Goal: Information Seeking & Learning: Learn about a topic

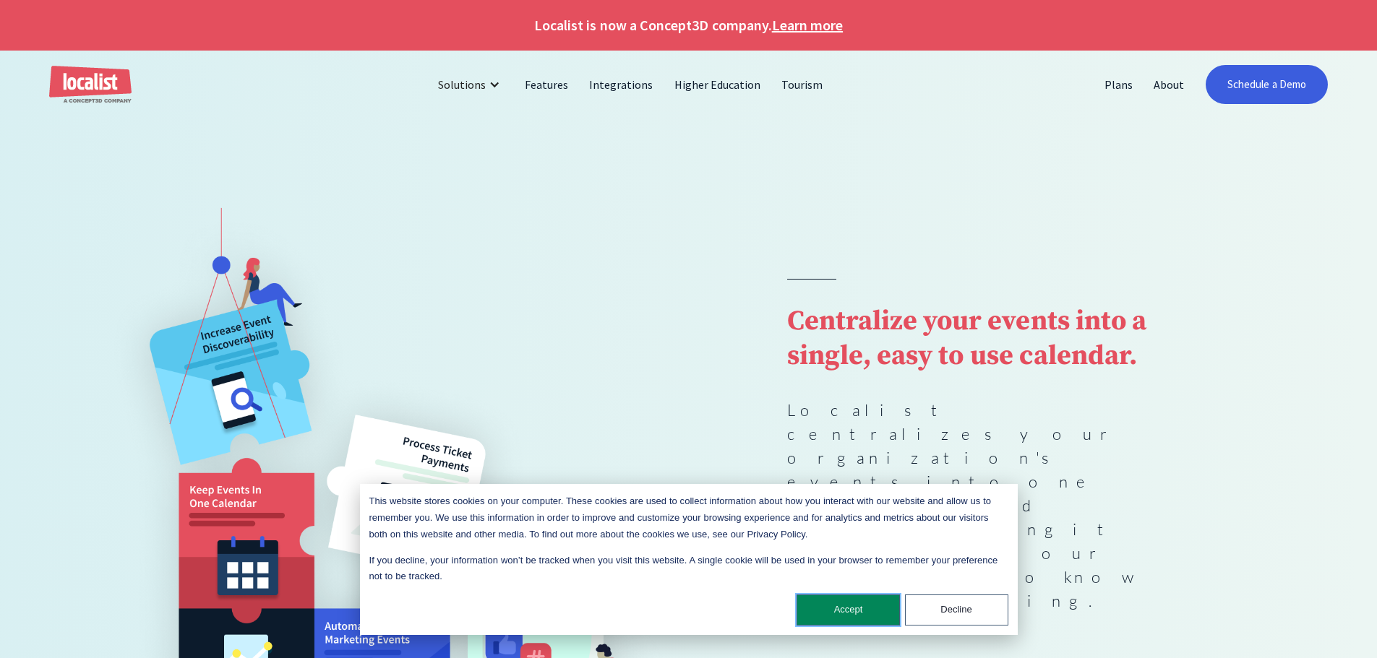
click at [829, 611] on button "Accept" at bounding box center [847, 610] width 103 height 31
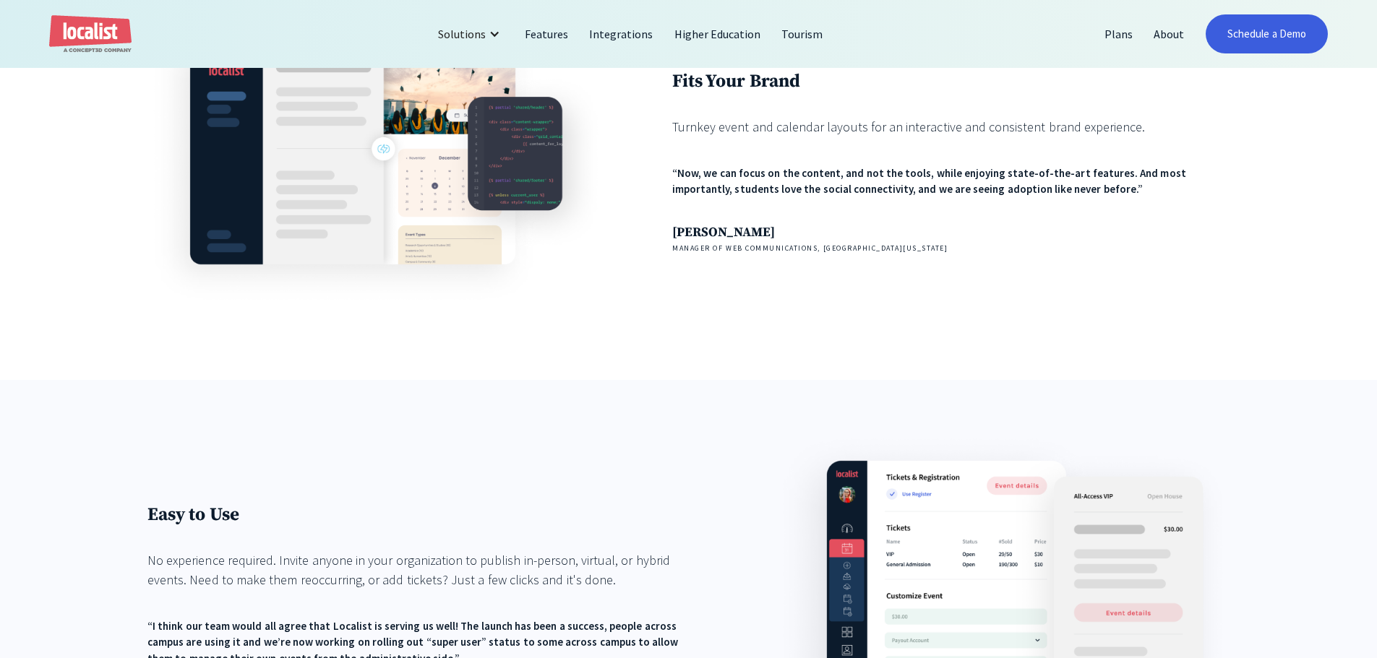
scroll to position [1951, 0]
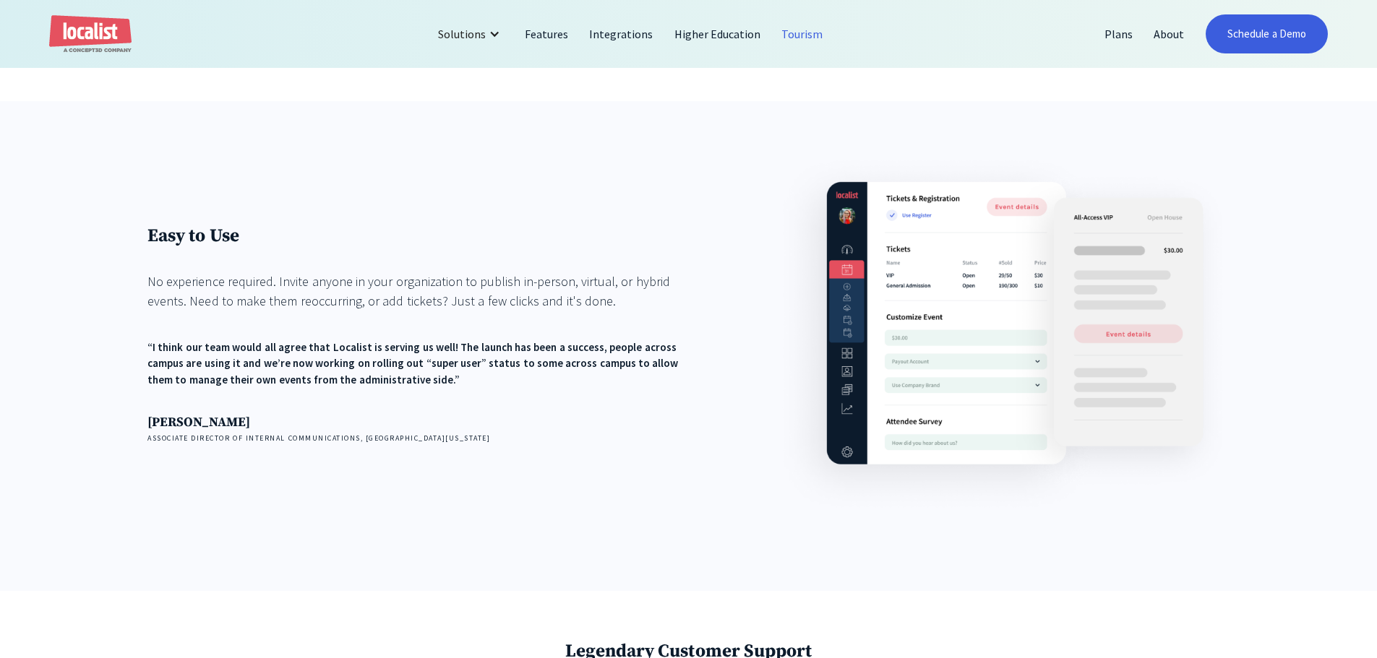
click at [784, 28] on link "Tourism" at bounding box center [802, 34] width 62 height 35
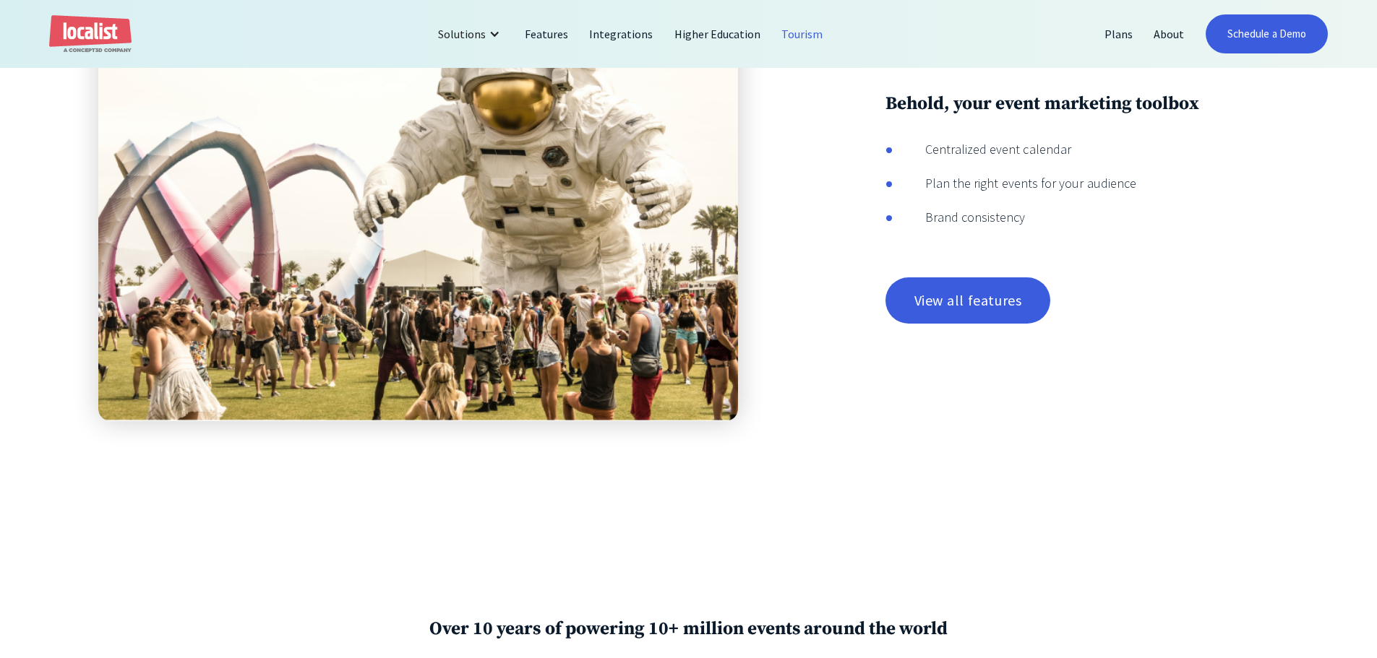
scroll to position [2313, 0]
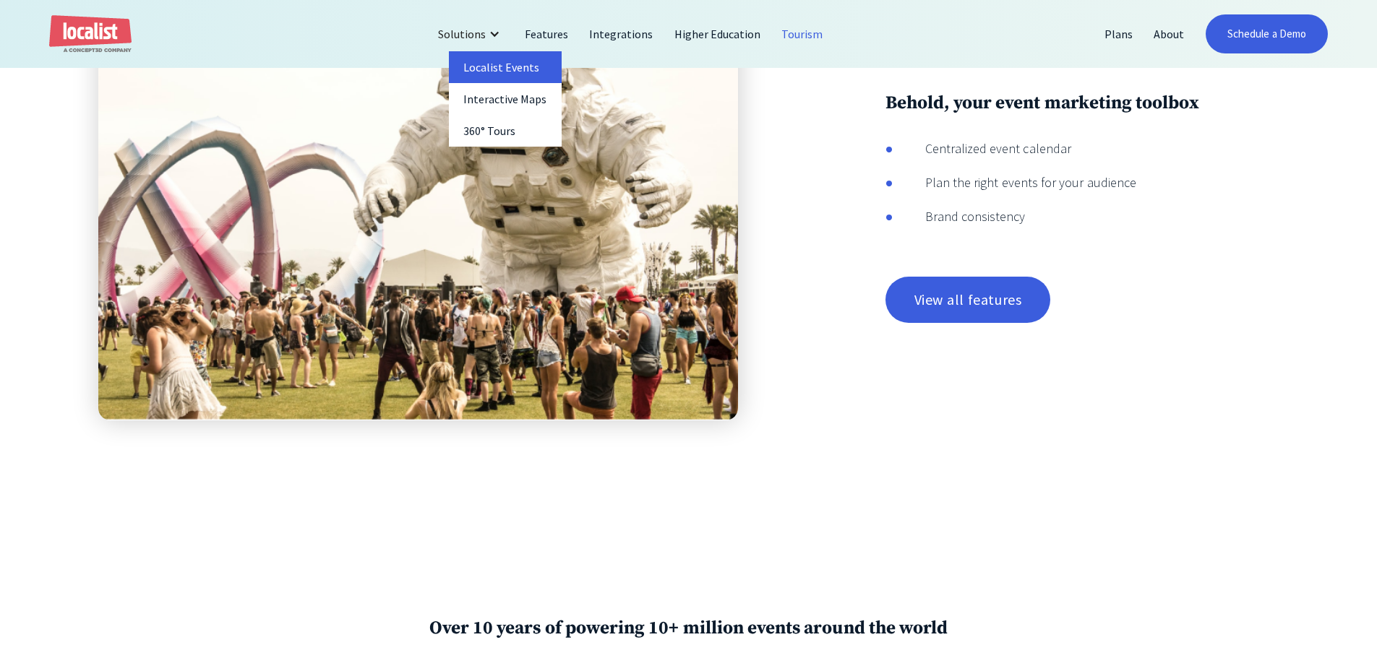
click at [499, 68] on link "Localist Events" at bounding box center [505, 67] width 113 height 32
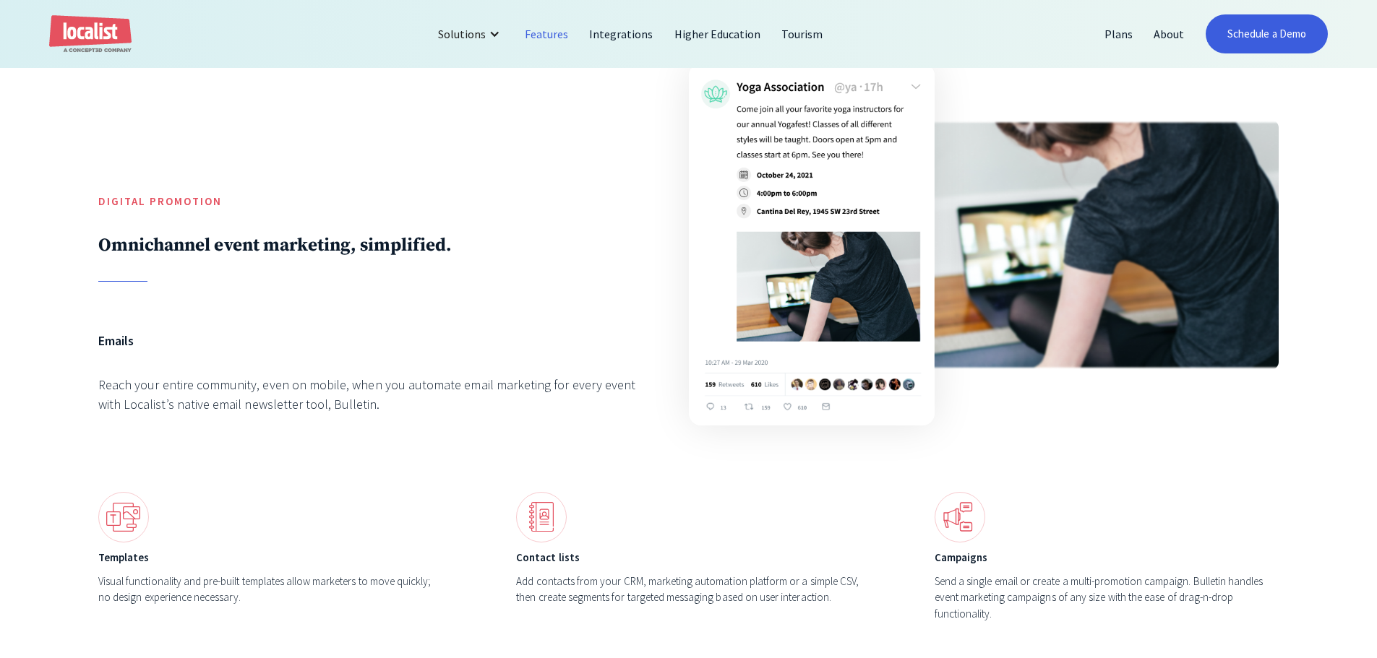
scroll to position [5059, 0]
